Goal: Information Seeking & Learning: Learn about a topic

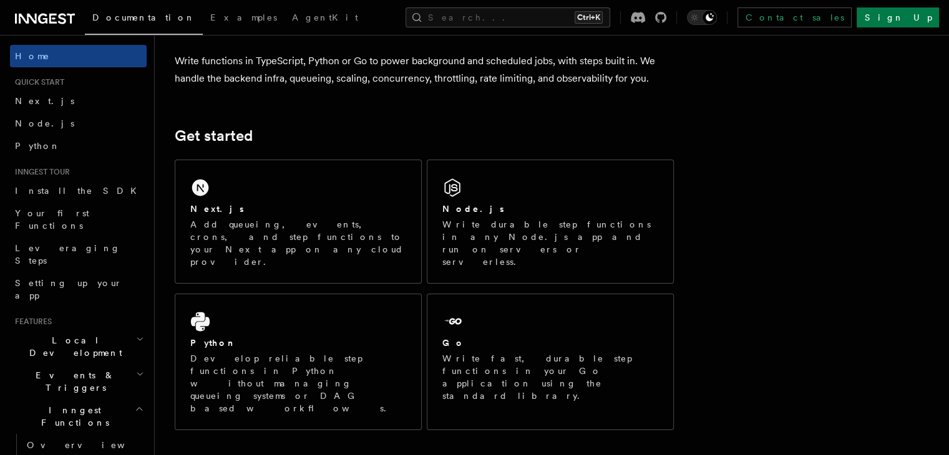
scroll to position [125, 0]
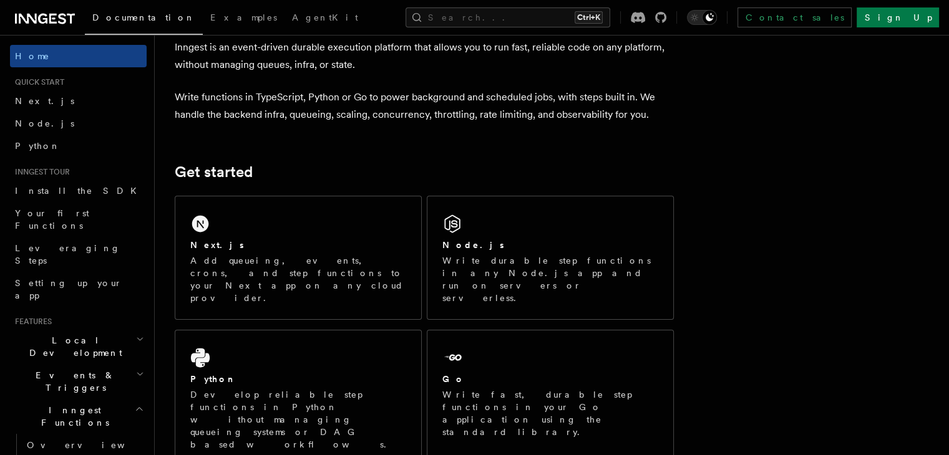
scroll to position [0, 0]
